Goal: Register for event/course

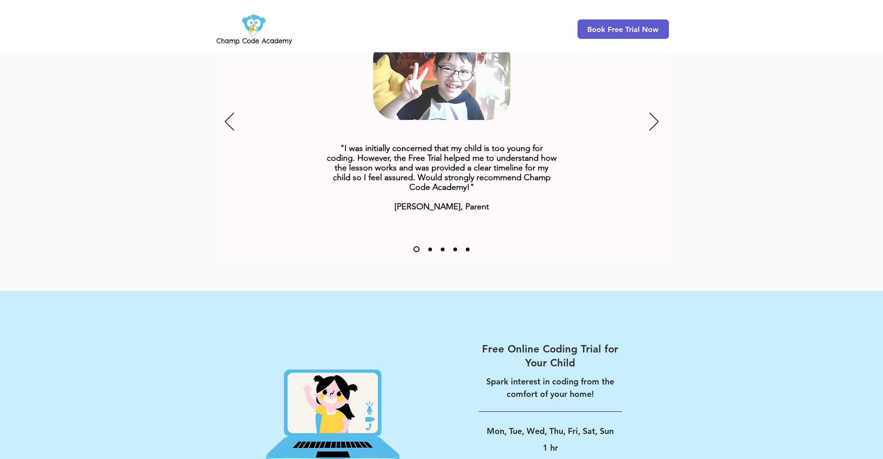
scroll to position [1224, 0]
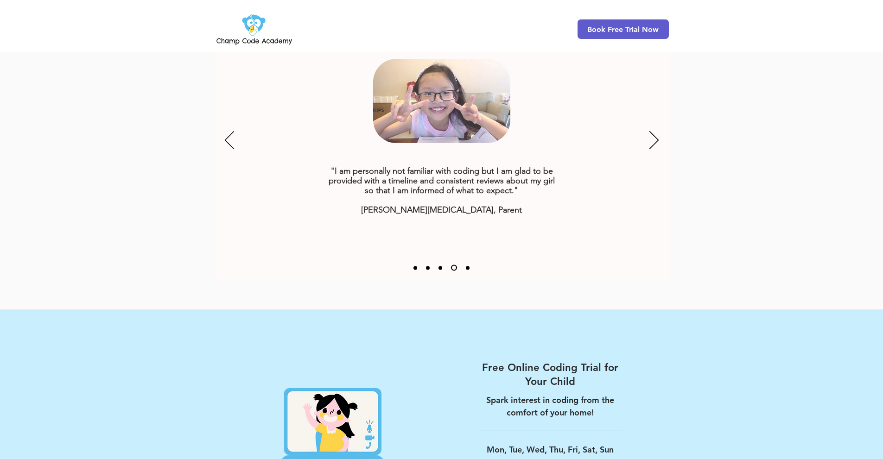
drag, startPoint x: 240, startPoint y: 124, endPoint x: 236, endPoint y: 128, distance: 5.6
click at [236, 128] on div "Slideshow" at bounding box center [442, 141] width 454 height 278
click at [228, 131] on icon "Previous" at bounding box center [229, 140] width 9 height 18
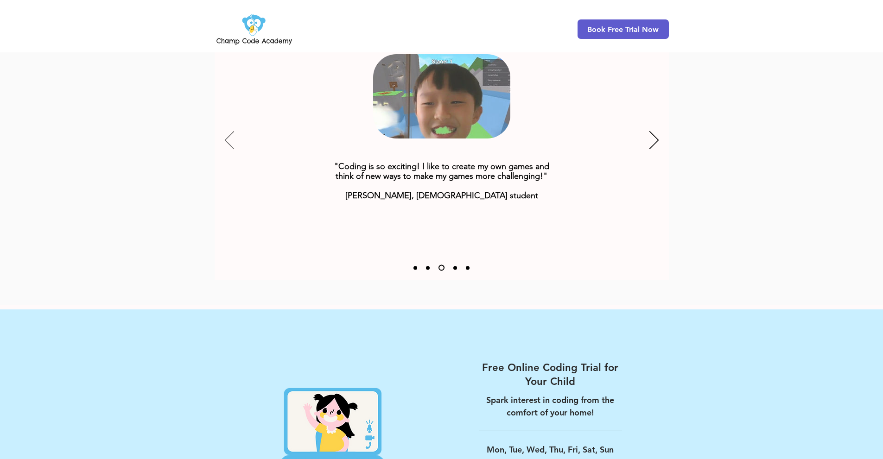
click at [229, 131] on icon "Previous" at bounding box center [229, 140] width 9 height 18
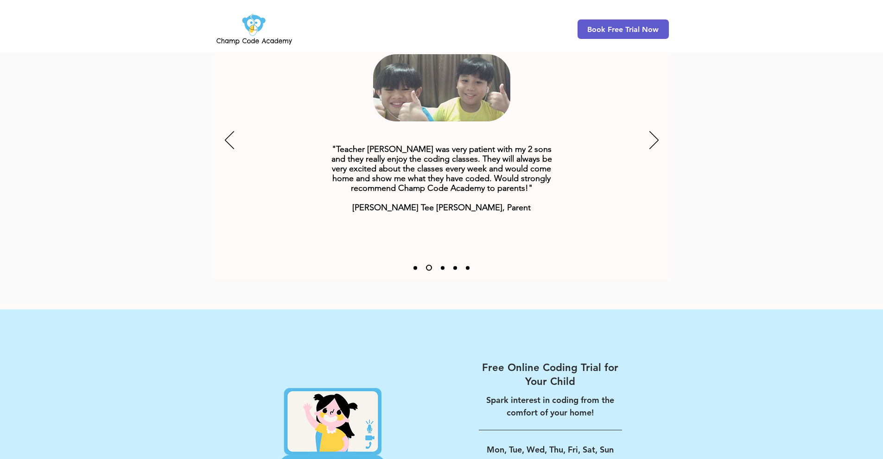
click at [649, 122] on div "Slideshow" at bounding box center [442, 141] width 454 height 278
click at [662, 124] on div "Slideshow" at bounding box center [442, 141] width 454 height 278
click at [648, 122] on div "Slideshow" at bounding box center [442, 141] width 454 height 278
click at [651, 131] on icon "Next" at bounding box center [654, 140] width 9 height 18
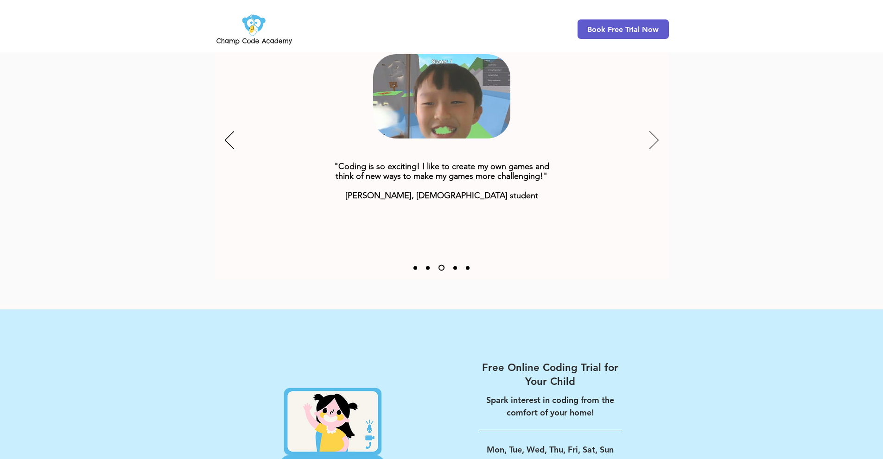
click at [651, 131] on icon "Next" at bounding box center [654, 140] width 9 height 18
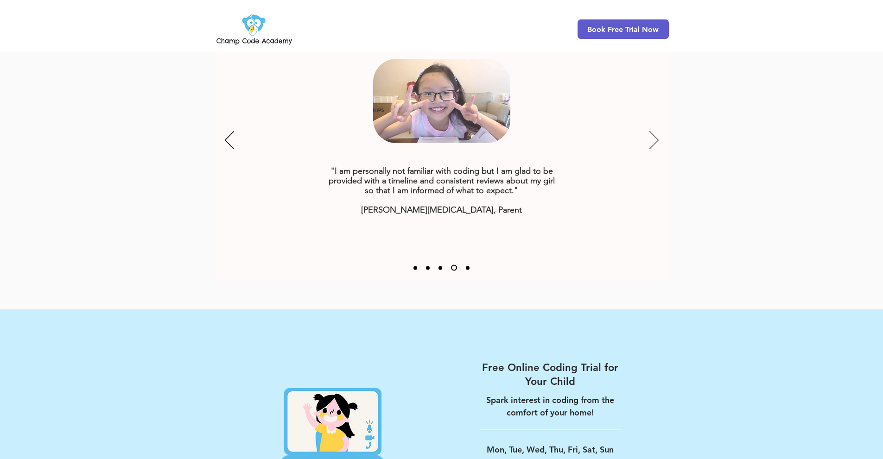
click at [650, 131] on icon "Next" at bounding box center [654, 140] width 9 height 18
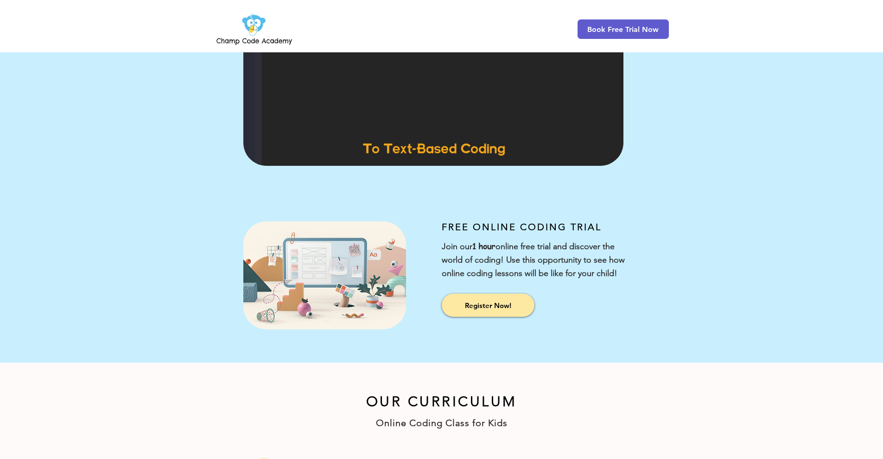
scroll to position [139, 0]
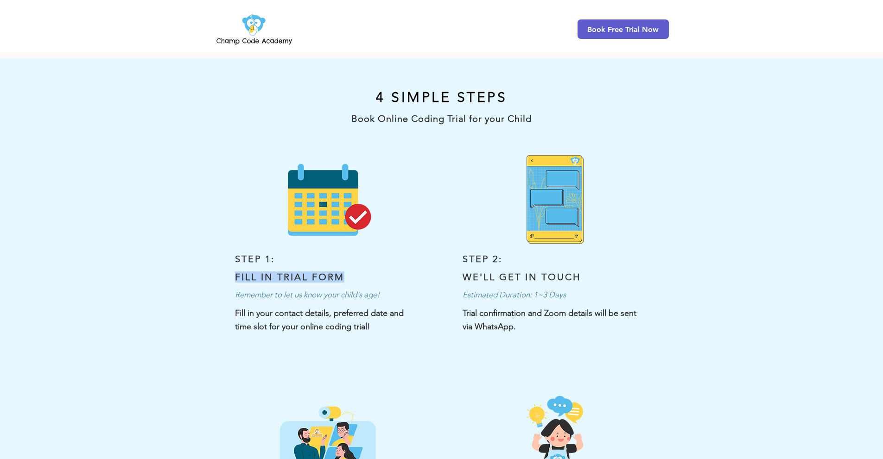
drag, startPoint x: 236, startPoint y: 278, endPoint x: 370, endPoint y: 274, distance: 134.5
click at [370, 274] on h3 "FILL IN TRIAL FORM" at bounding box center [327, 277] width 185 height 11
drag, startPoint x: 462, startPoint y: 279, endPoint x: 608, endPoint y: 277, distance: 146.0
click at [608, 277] on h3 "WE'LL GET IN TOUCH" at bounding box center [555, 277] width 185 height 11
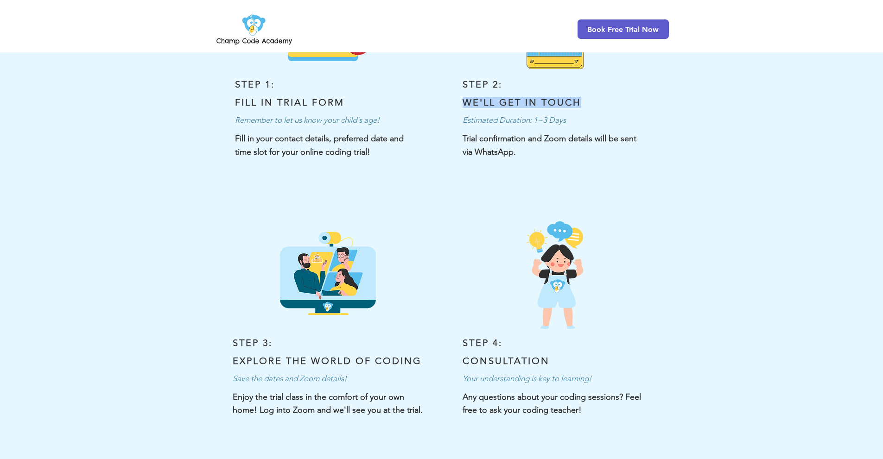
scroll to position [185, 0]
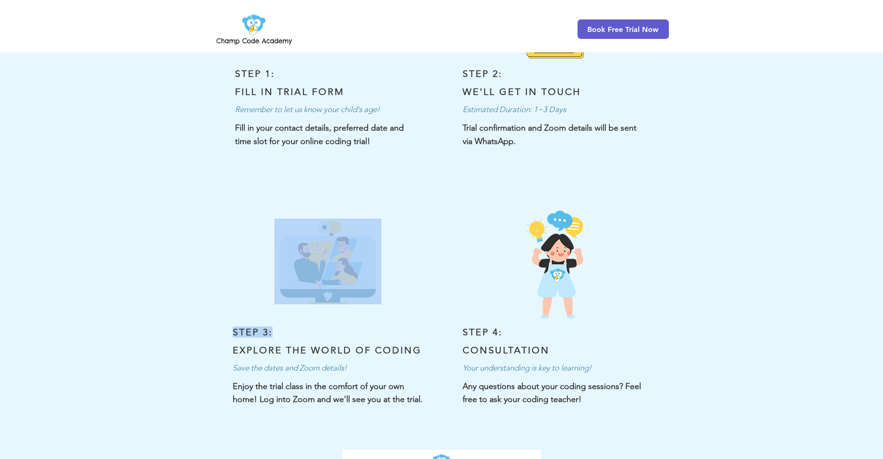
drag, startPoint x: 234, startPoint y: 348, endPoint x: 424, endPoint y: 354, distance: 189.7
click at [424, 354] on div "STEP 3: EXPLORE THE WORLD OF CODING Save the dates and Zoom details! Enjoy the …" at bounding box center [221, 446] width 442 height 541
click at [426, 342] on div at bounding box center [221, 446] width 442 height 541
